Goal: Task Accomplishment & Management: Manage account settings

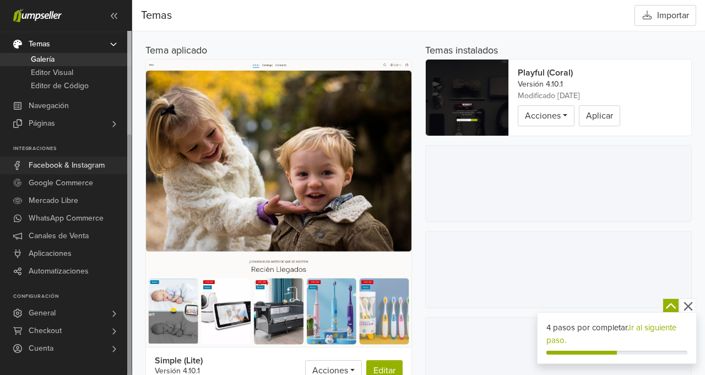
scroll to position [4, 0]
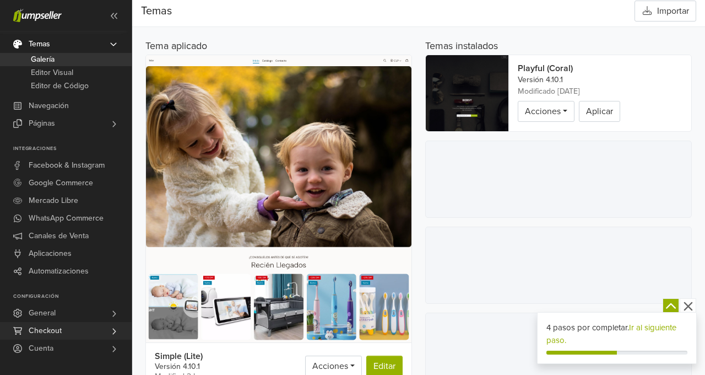
click at [51, 334] on span "Checkout" at bounding box center [45, 331] width 33 height 18
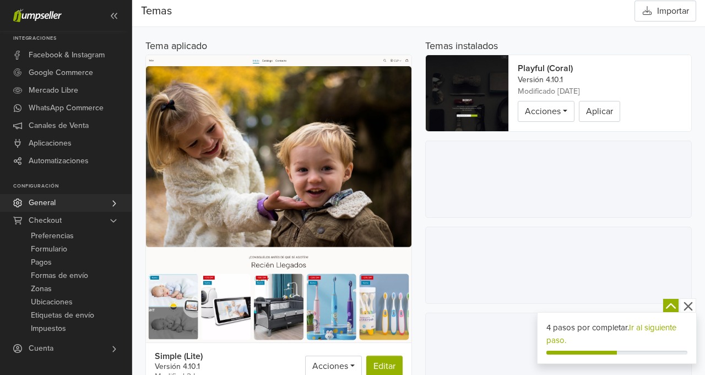
click at [78, 208] on link "General" at bounding box center [66, 203] width 132 height 18
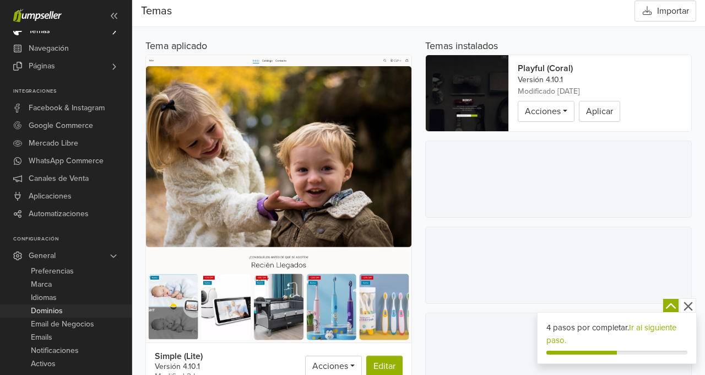
click at [55, 315] on span "Dominios" at bounding box center [47, 310] width 32 height 13
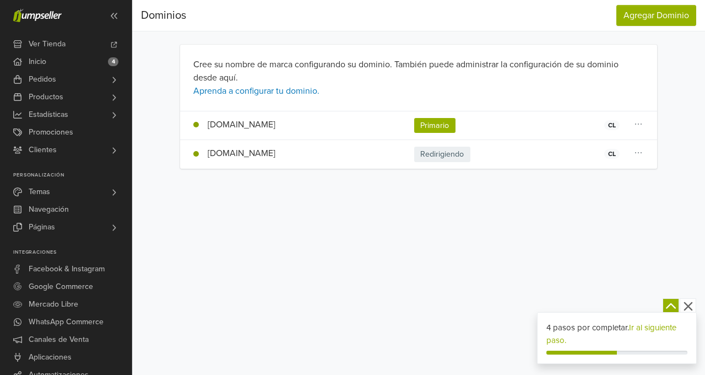
click at [690, 308] on icon "button" at bounding box center [688, 305] width 9 height 9
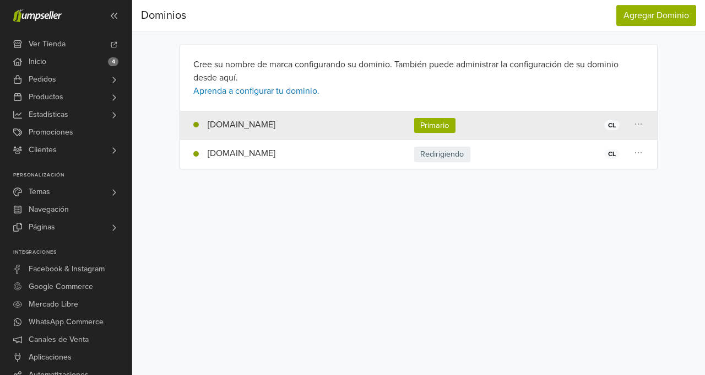
click at [262, 126] on td "www.bebsy.cl Primario CL" at bounding box center [294, 125] width 228 height 29
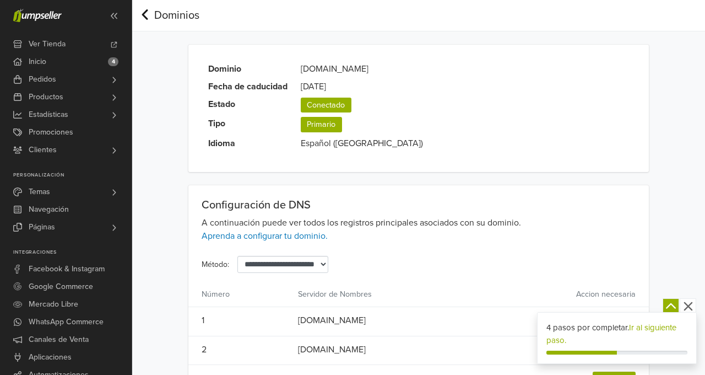
click at [150, 16] on link "Dominios" at bounding box center [170, 15] width 58 height 13
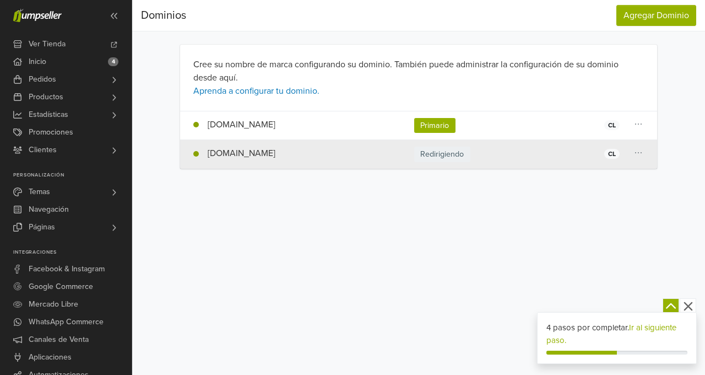
click at [337, 161] on td "[DOMAIN_NAME] Redirigiendo CL" at bounding box center [294, 154] width 228 height 29
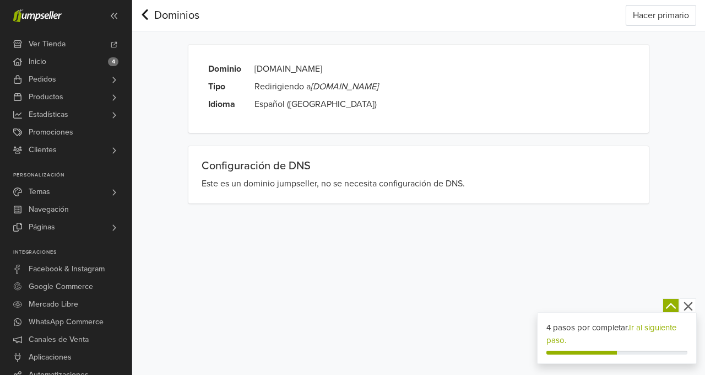
click at [144, 12] on icon at bounding box center [145, 14] width 6 height 10
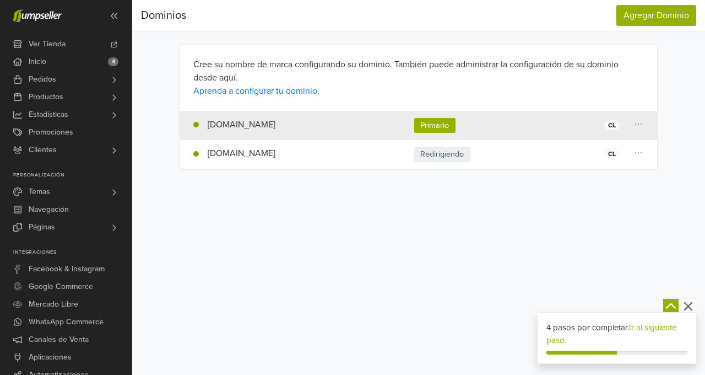
click at [305, 118] on td "[DOMAIN_NAME] Primario CL" at bounding box center [294, 125] width 228 height 29
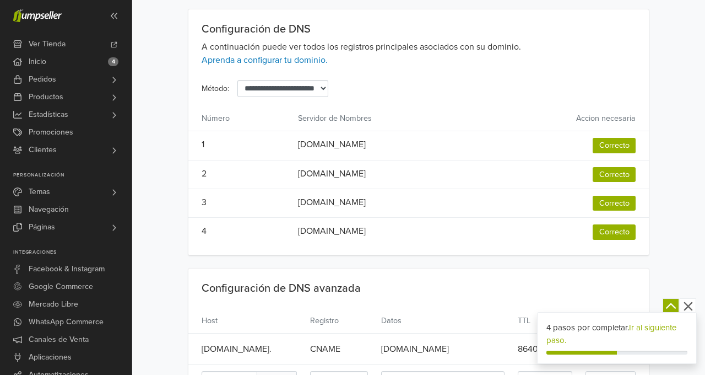
scroll to position [182, 0]
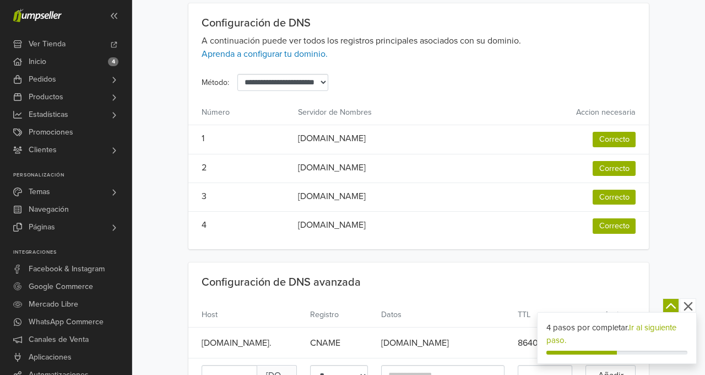
click at [622, 136] on span "Correcto" at bounding box center [614, 139] width 43 height 15
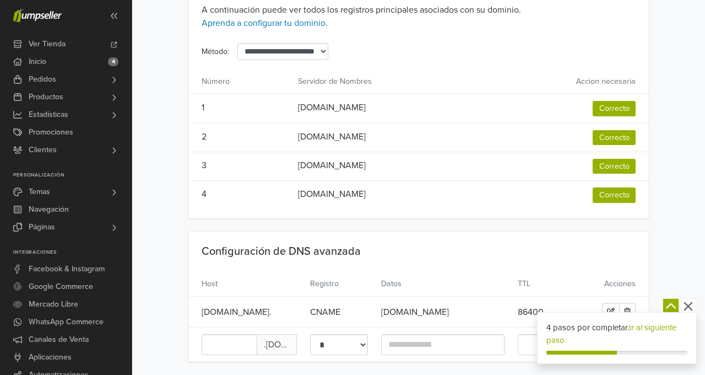
click at [691, 310] on icon "button" at bounding box center [689, 306] width 14 height 14
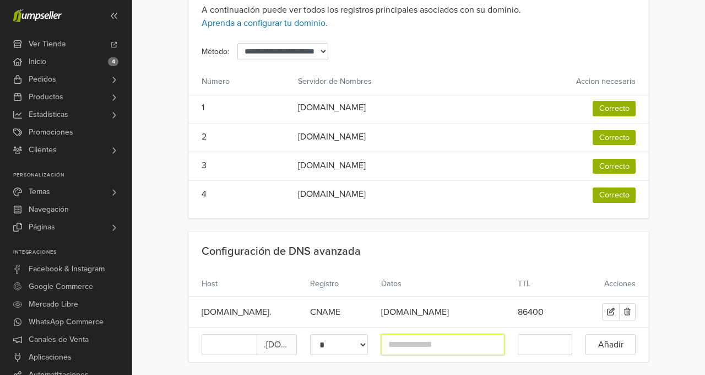
click at [417, 354] on textarea at bounding box center [442, 344] width 123 height 21
click at [235, 342] on input at bounding box center [230, 344] width 56 height 21
paste input "********"
type input "********"
click at [280, 346] on span ".[DOMAIN_NAME]" at bounding box center [277, 344] width 40 height 21
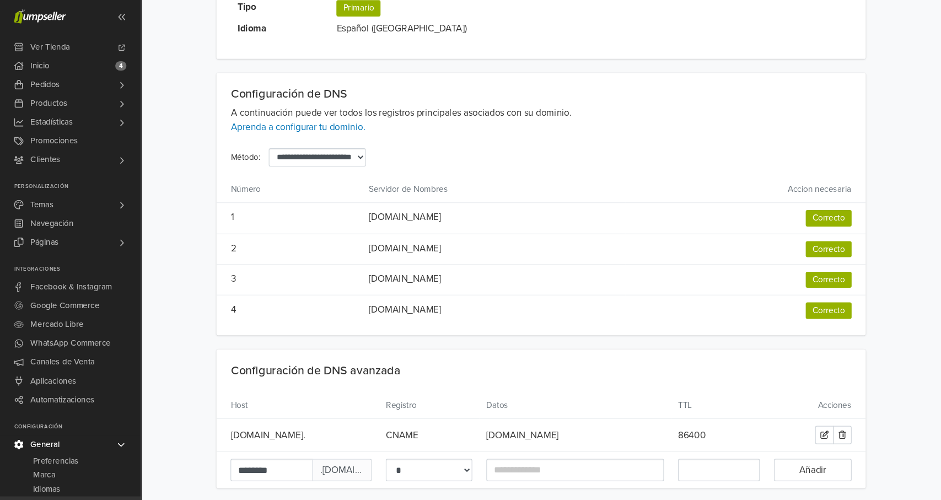
scroll to position [86, 0]
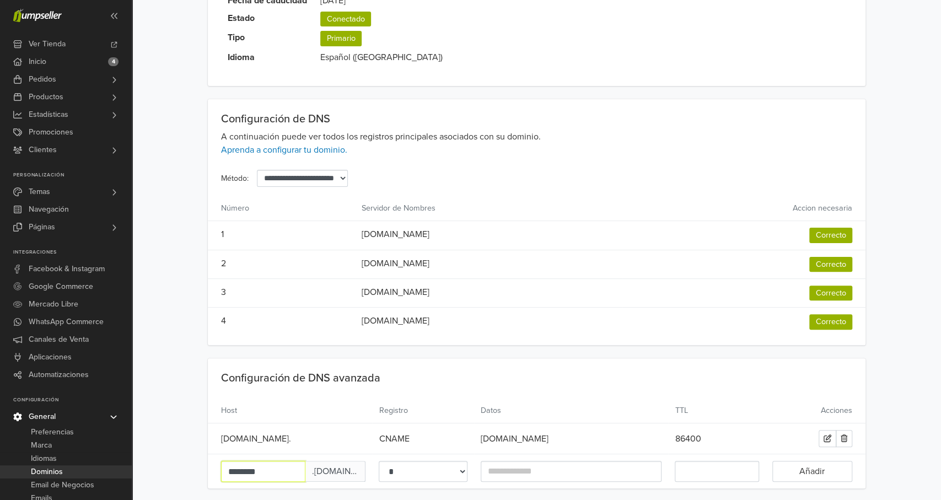
click at [273, 374] on input "********" at bounding box center [263, 471] width 84 height 21
click at [571, 374] on textarea at bounding box center [571, 471] width 181 height 21
paste textarea "**********"
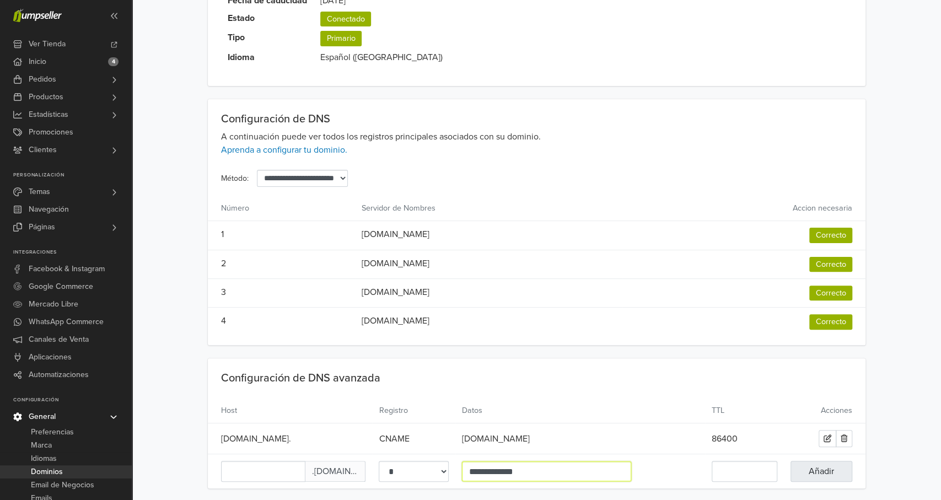
type textarea "**********"
click at [705, 374] on span "Añadir" at bounding box center [820, 471] width 47 height 13
click at [289, 374] on input at bounding box center [263, 471] width 84 height 21
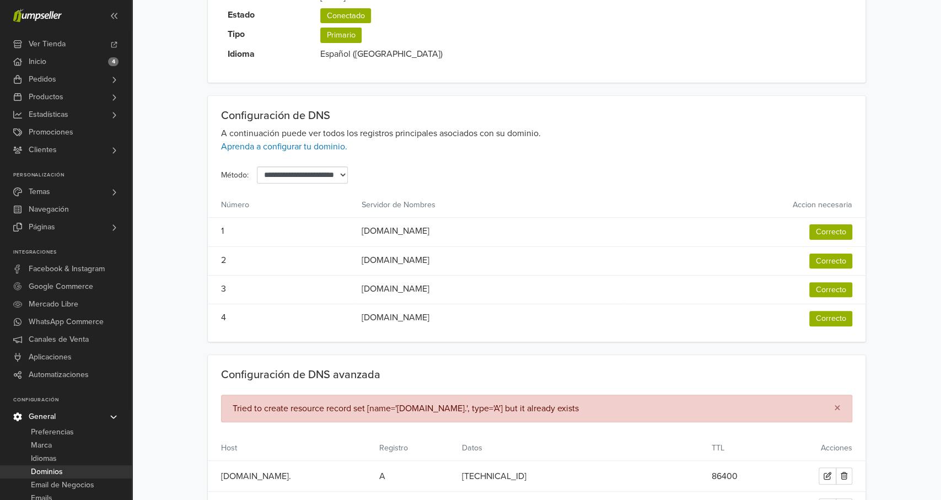
scroll to position [116, 0]
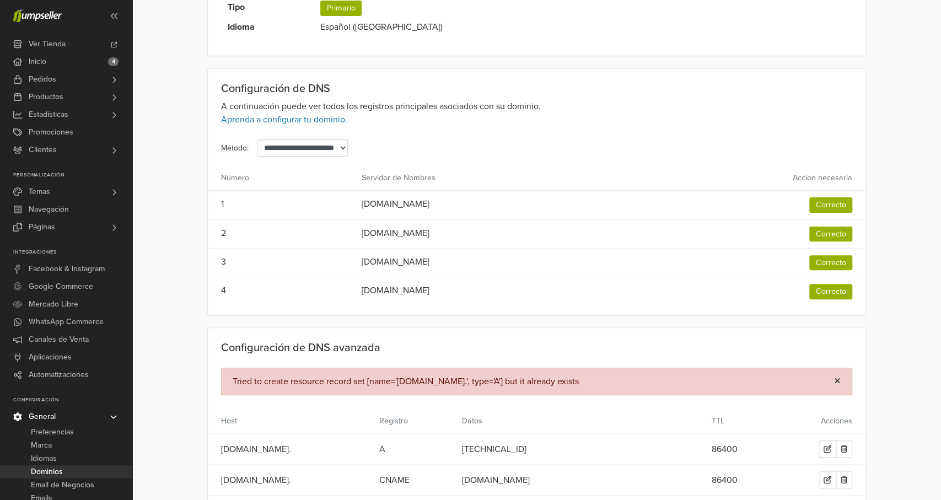
click at [705, 374] on span "×" at bounding box center [837, 381] width 7 height 16
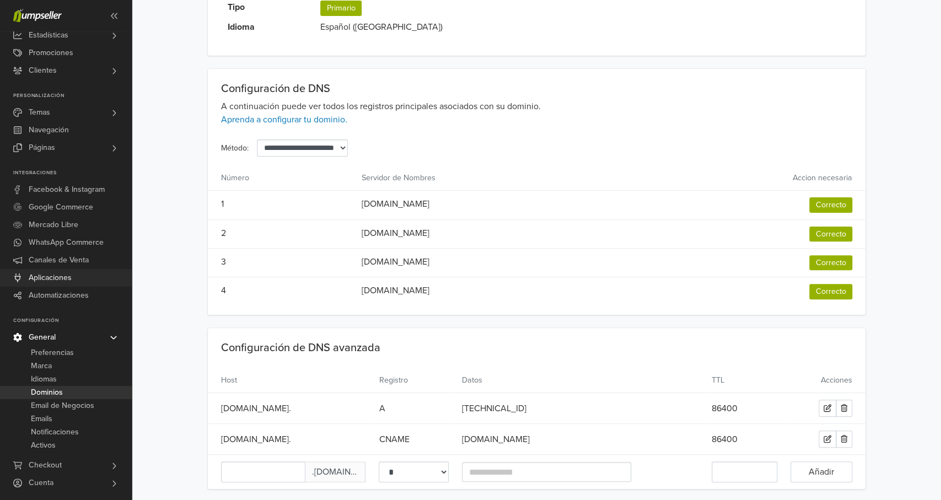
click at [52, 279] on span "Aplicaciones" at bounding box center [50, 278] width 43 height 18
